Goal: Transaction & Acquisition: Purchase product/service

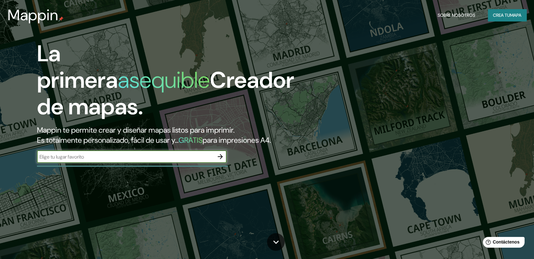
click at [170, 159] on input "text" at bounding box center [125, 156] width 177 height 7
type input "saño"
click at [220, 155] on icon "button" at bounding box center [220, 157] width 8 height 8
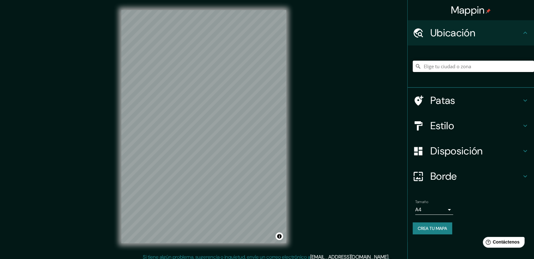
click at [474, 63] on input "Elige tu ciudad o zona" at bounding box center [473, 66] width 121 height 11
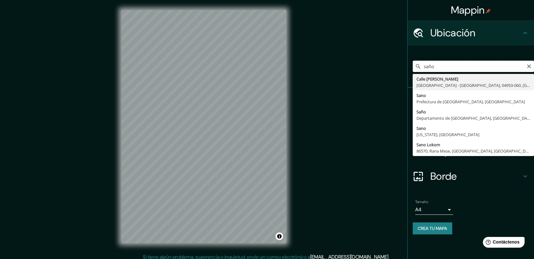
click at [423, 69] on input "saño" at bounding box center [473, 66] width 121 height 11
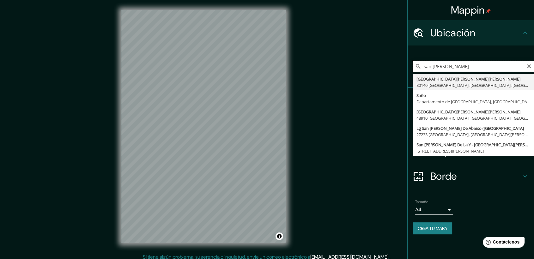
click at [476, 69] on input "san [PERSON_NAME]" at bounding box center [473, 66] width 121 height 11
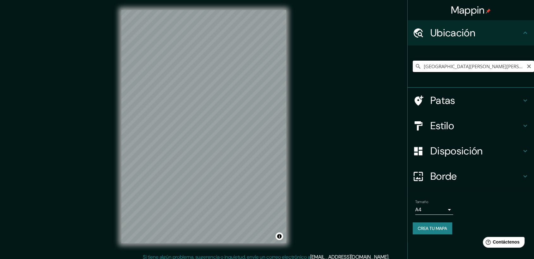
click at [481, 65] on input "[GEOGRAPHIC_DATA][PERSON_NAME][PERSON_NAME], [GEOGRAPHIC_DATA], [GEOGRAPHIC_DAT…" at bounding box center [473, 66] width 121 height 11
drag, startPoint x: 488, startPoint y: 68, endPoint x: 454, endPoint y: 66, distance: 33.8
click at [454, 66] on input "[GEOGRAPHIC_DATA][PERSON_NAME][PERSON_NAME], [GEOGRAPHIC_DATA], [GEOGRAPHIC_DAT…" at bounding box center [473, 66] width 121 height 11
click at [527, 69] on input "[GEOGRAPHIC_DATA][PERSON_NAME][PERSON_NAME], [GEOGRAPHIC_DATA], [GEOGRAPHIC_DAT…" at bounding box center [473, 66] width 121 height 11
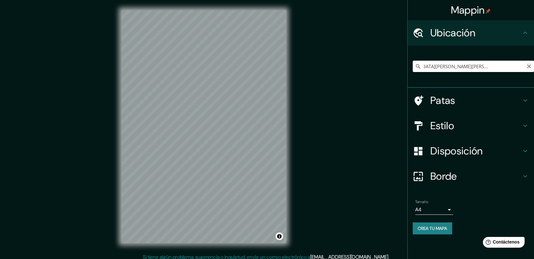
type input "[GEOGRAPHIC_DATA][PERSON_NAME][PERSON_NAME], [GEOGRAPHIC_DATA], [GEOGRAPHIC_DAT…"
click at [528, 67] on icon "Claro" at bounding box center [528, 66] width 5 height 5
click at [493, 69] on input "Elige tu ciudad o zona" at bounding box center [473, 66] width 121 height 11
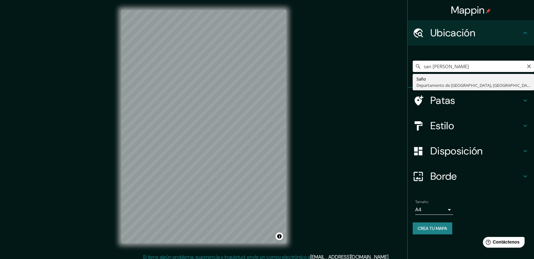
type input "Saño, [GEOGRAPHIC_DATA], [GEOGRAPHIC_DATA]"
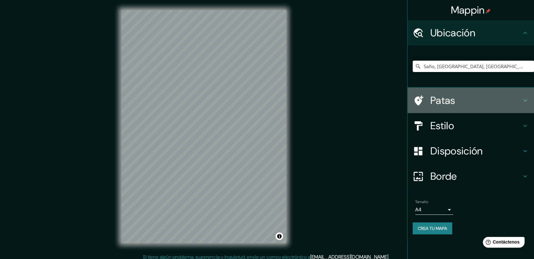
click at [527, 98] on icon at bounding box center [525, 101] width 8 height 8
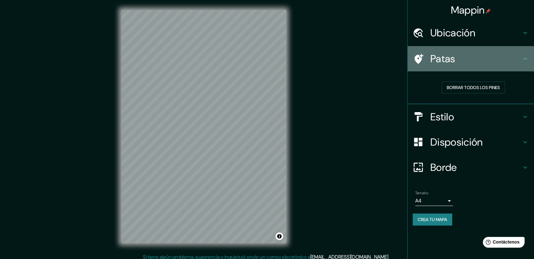
click at [525, 60] on icon at bounding box center [525, 59] width 8 height 8
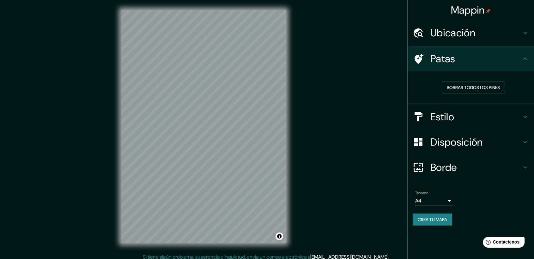
click at [525, 60] on icon at bounding box center [525, 59] width 8 height 8
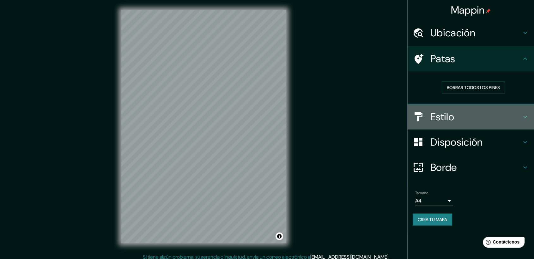
click at [478, 116] on h4 "Estilo" at bounding box center [475, 117] width 91 height 13
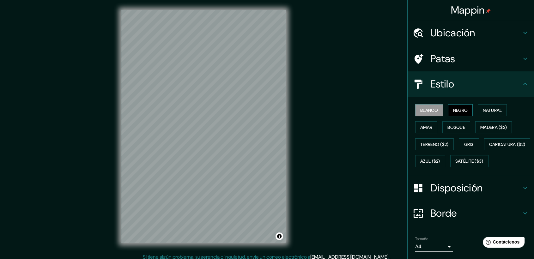
click at [456, 110] on font "Negro" at bounding box center [460, 110] width 15 height 6
click at [488, 109] on font "Natural" at bounding box center [492, 110] width 19 height 6
